Goal: Information Seeking & Learning: Learn about a topic

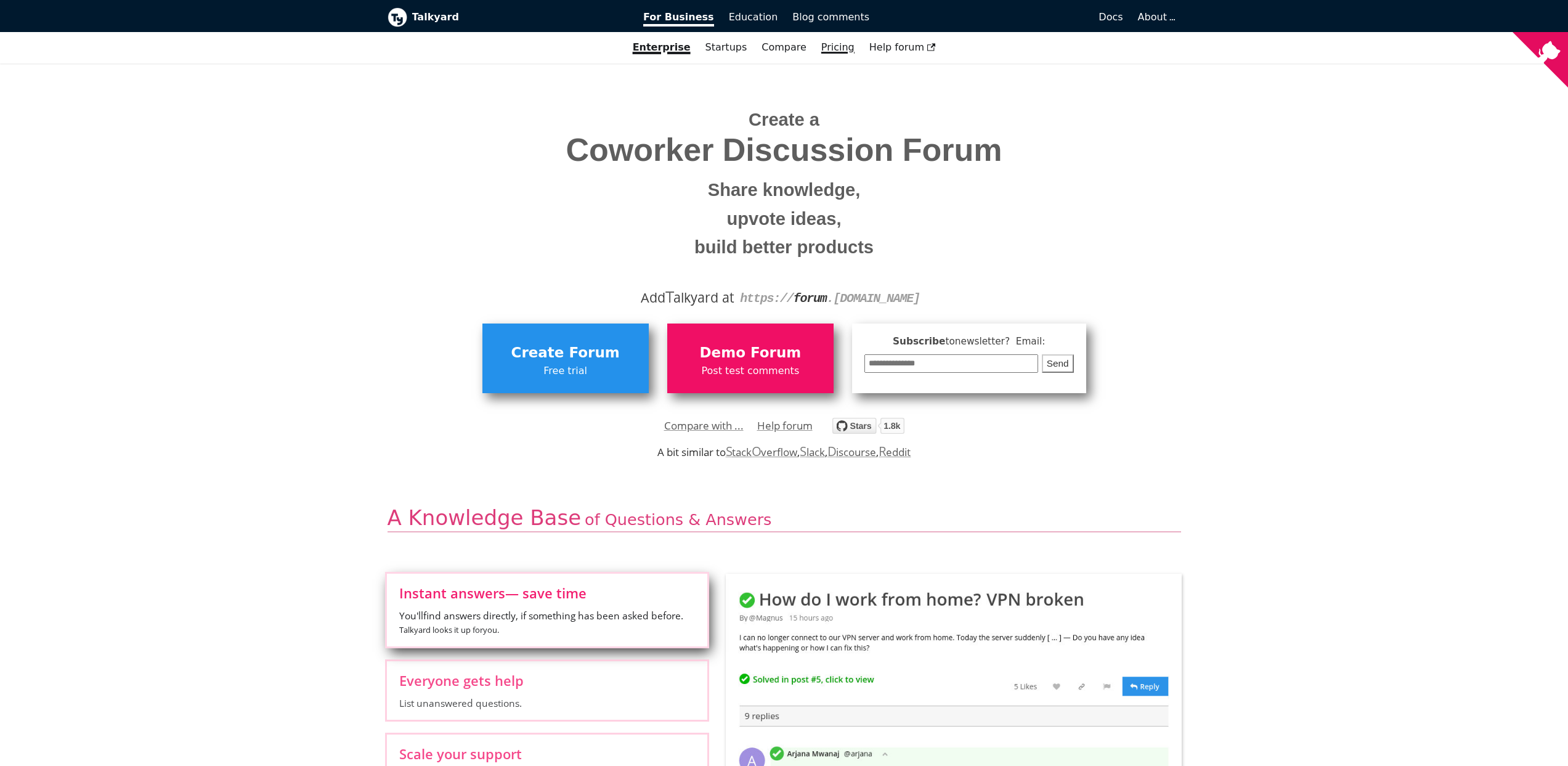
click at [840, 46] on link "Pricing" at bounding box center [838, 47] width 48 height 21
click at [826, 44] on link "Pricing" at bounding box center [838, 47] width 48 height 21
